Goal: Find specific page/section: Find specific page/section

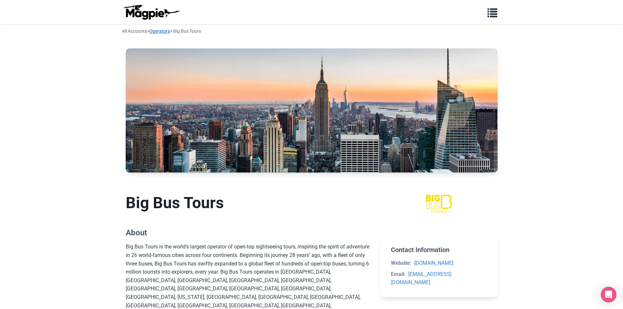
click at [159, 32] on link "Operators" at bounding box center [159, 30] width 21 height 5
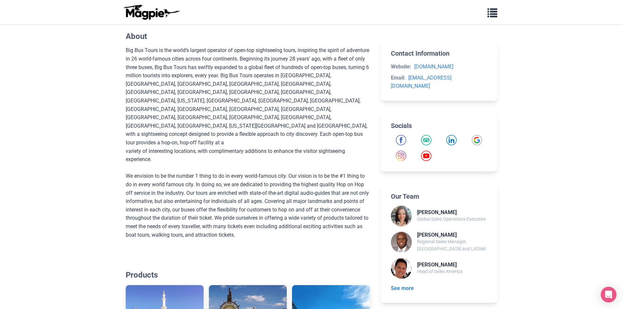
scroll to position [251, 0]
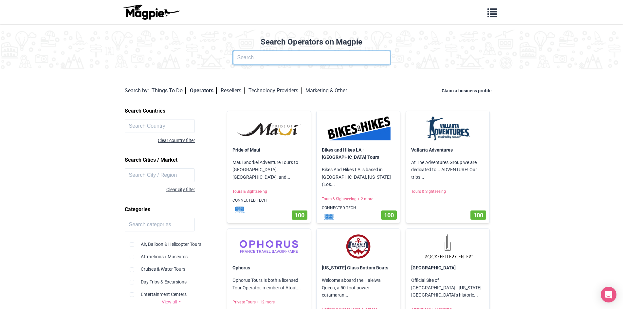
click at [267, 58] on input "text" at bounding box center [311, 58] width 157 height 14
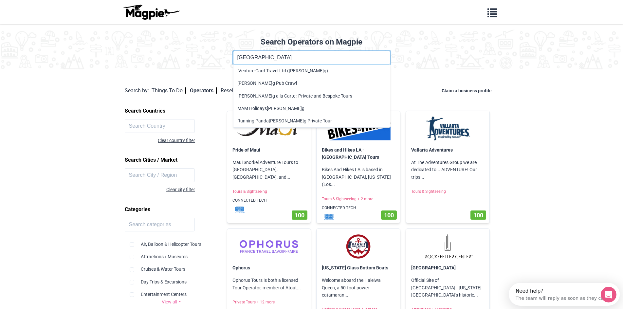
type input "[GEOGRAPHIC_DATA]"
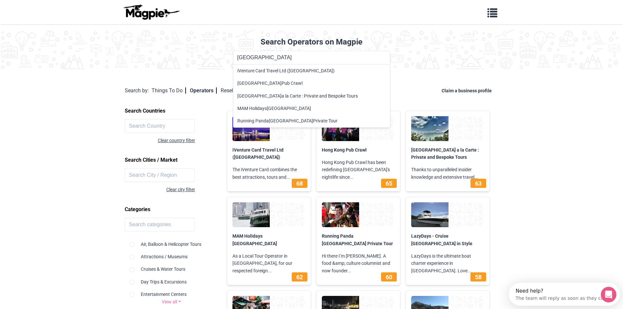
click at [591, 103] on body "Problems we solve Products Content Management and Distribution Magpie for Resel…" at bounding box center [311, 305] width 623 height 610
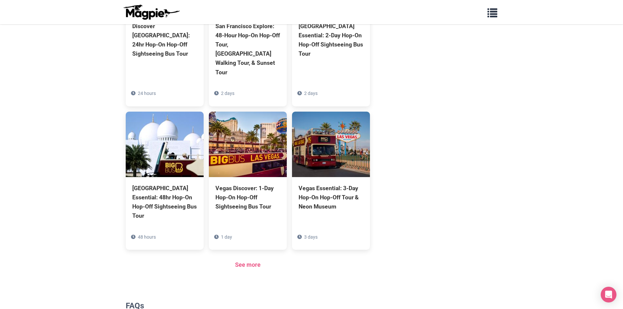
scroll to position [544, 0]
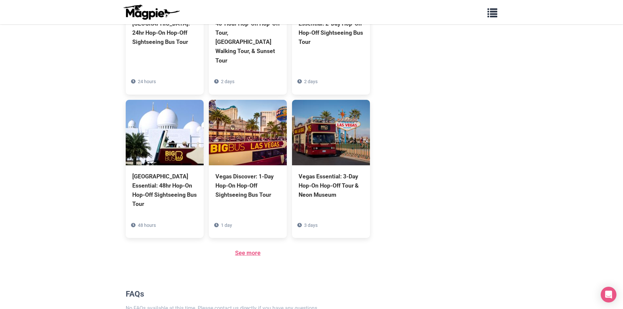
click at [250, 250] on link "See more" at bounding box center [248, 253] width 26 height 7
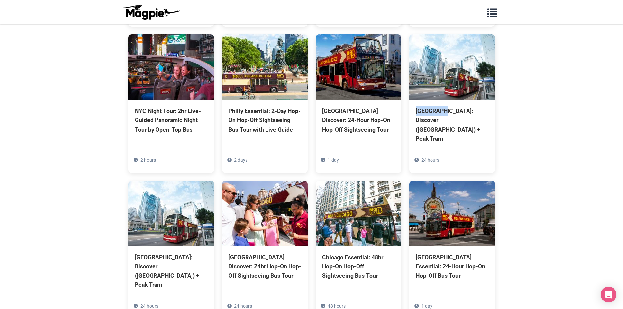
scroll to position [812, 0]
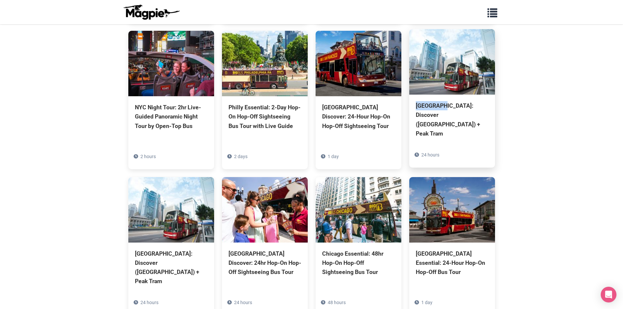
click at [450, 101] on div "[GEOGRAPHIC_DATA]: Discover ([GEOGRAPHIC_DATA]) + Peak Tram" at bounding box center [452, 119] width 73 height 37
